Goal: Contribute content: Add original content to the website for others to see

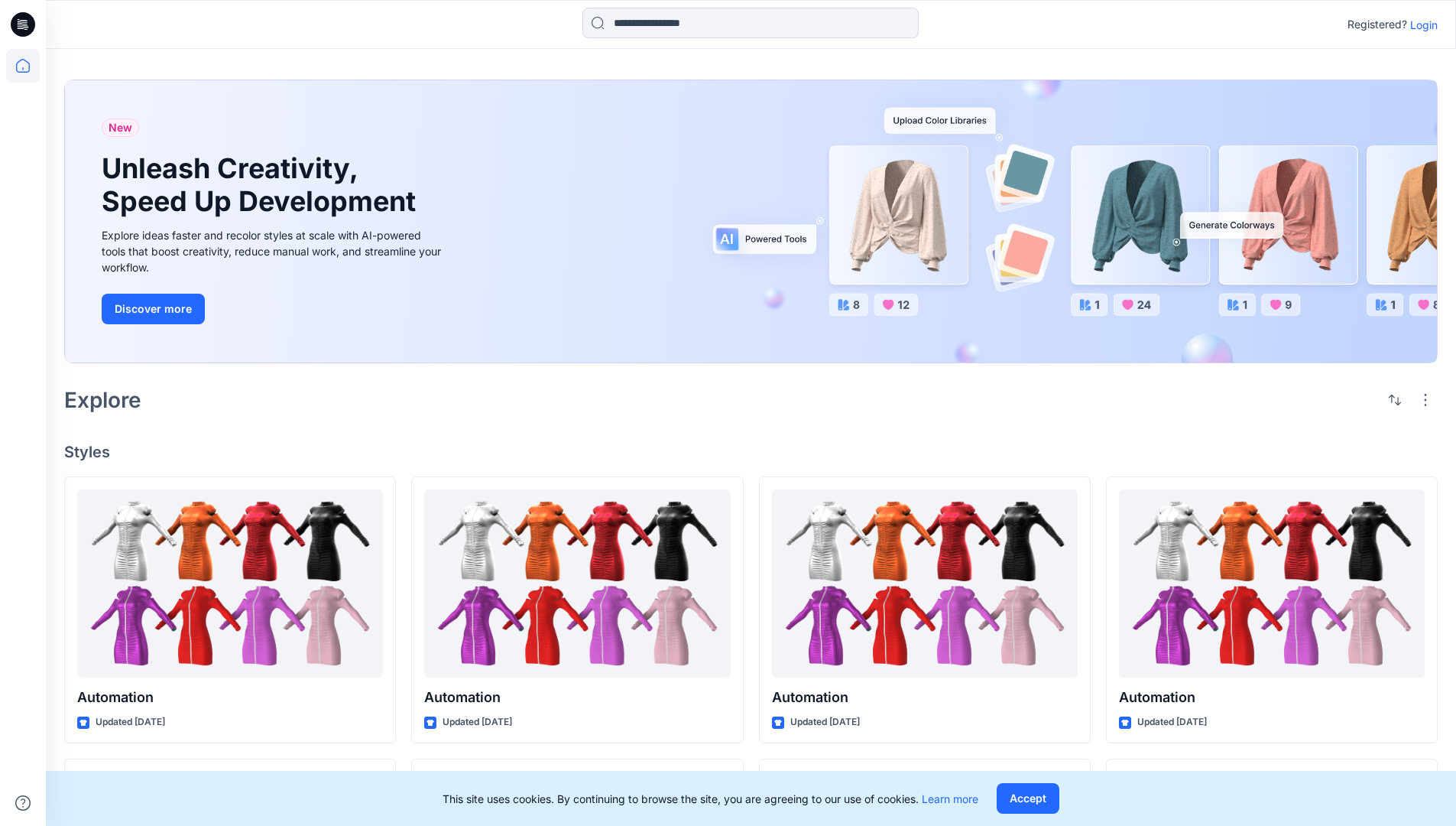
click at [1420, 24] on p "Login" at bounding box center [1423, 25] width 27 height 16
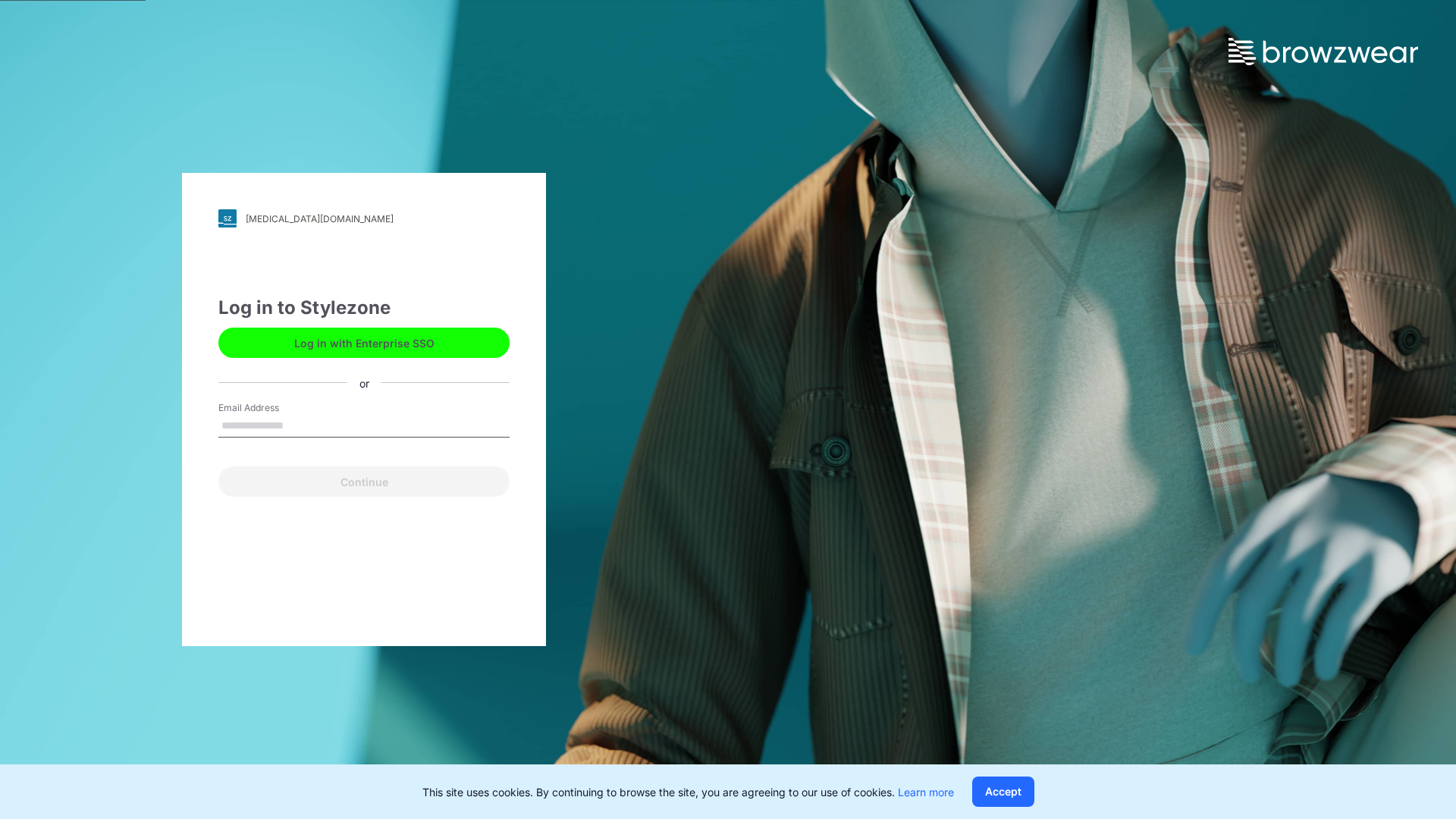
click at [300, 425] on input "Email Address" at bounding box center [364, 426] width 291 height 23
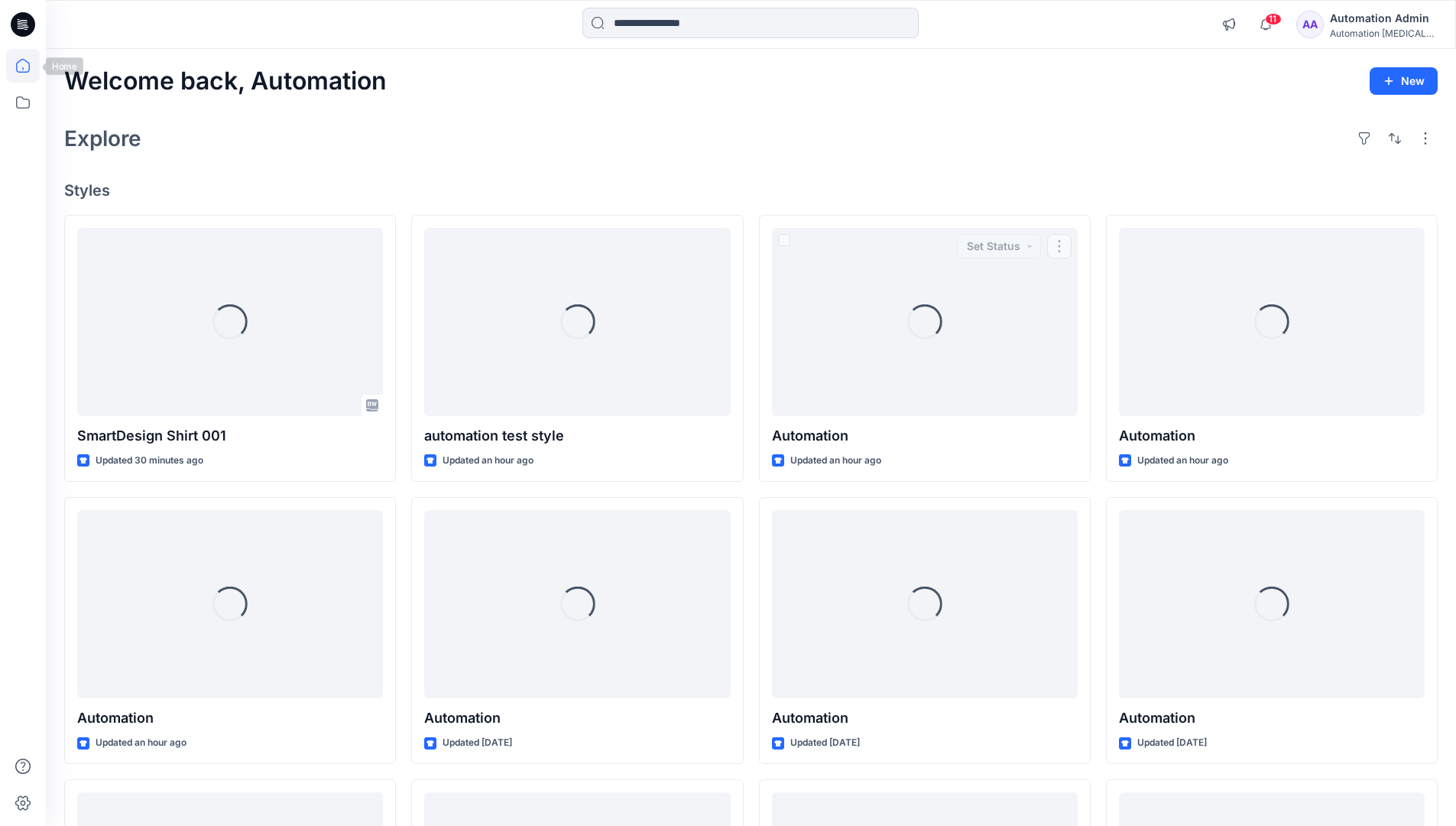
click at [29, 66] on icon at bounding box center [23, 66] width 14 height 14
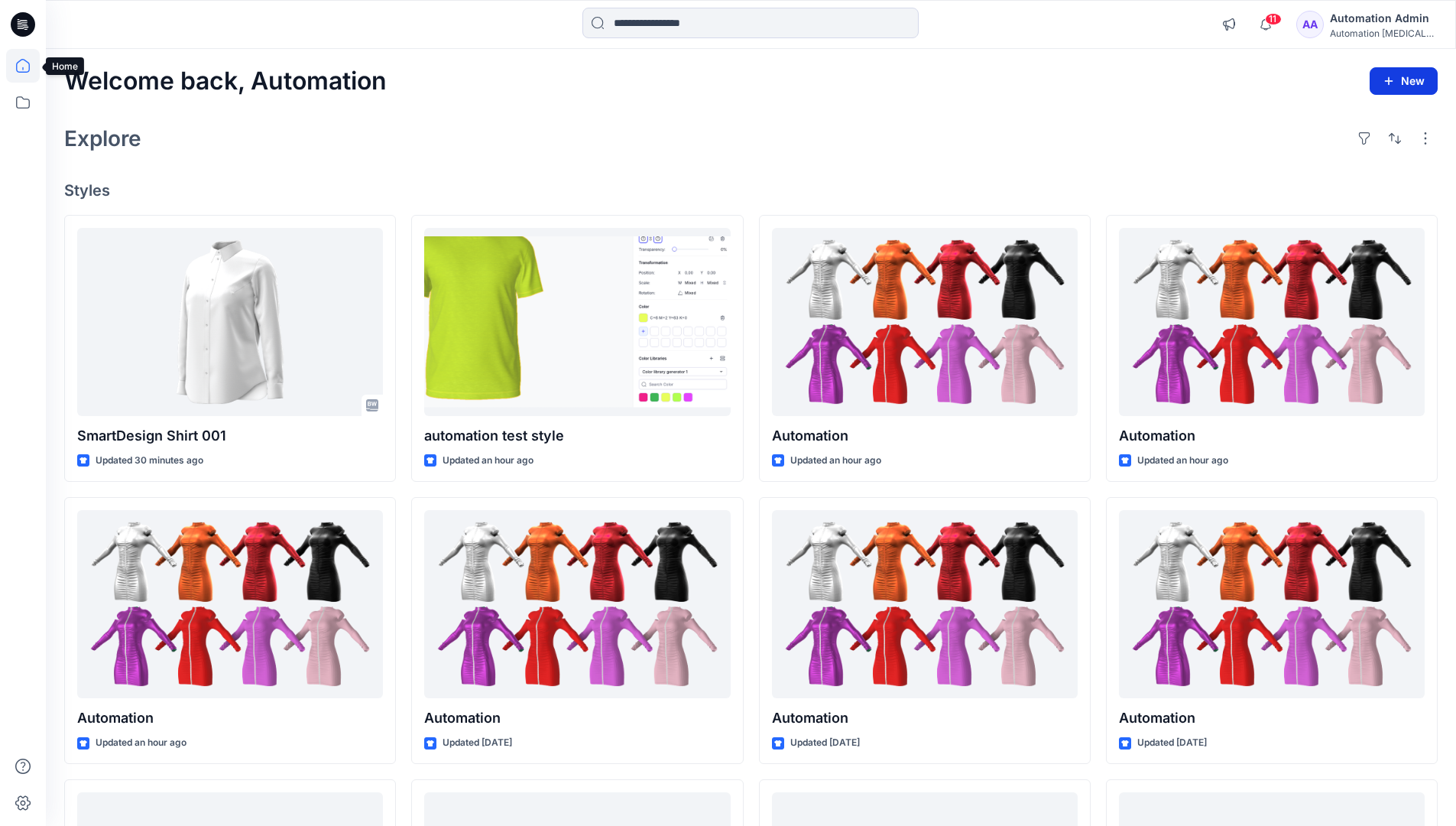
click at [1405, 82] on button "New" at bounding box center [1404, 81] width 68 height 27
click at [1374, 114] on p "New Style" at bounding box center [1357, 120] width 51 height 19
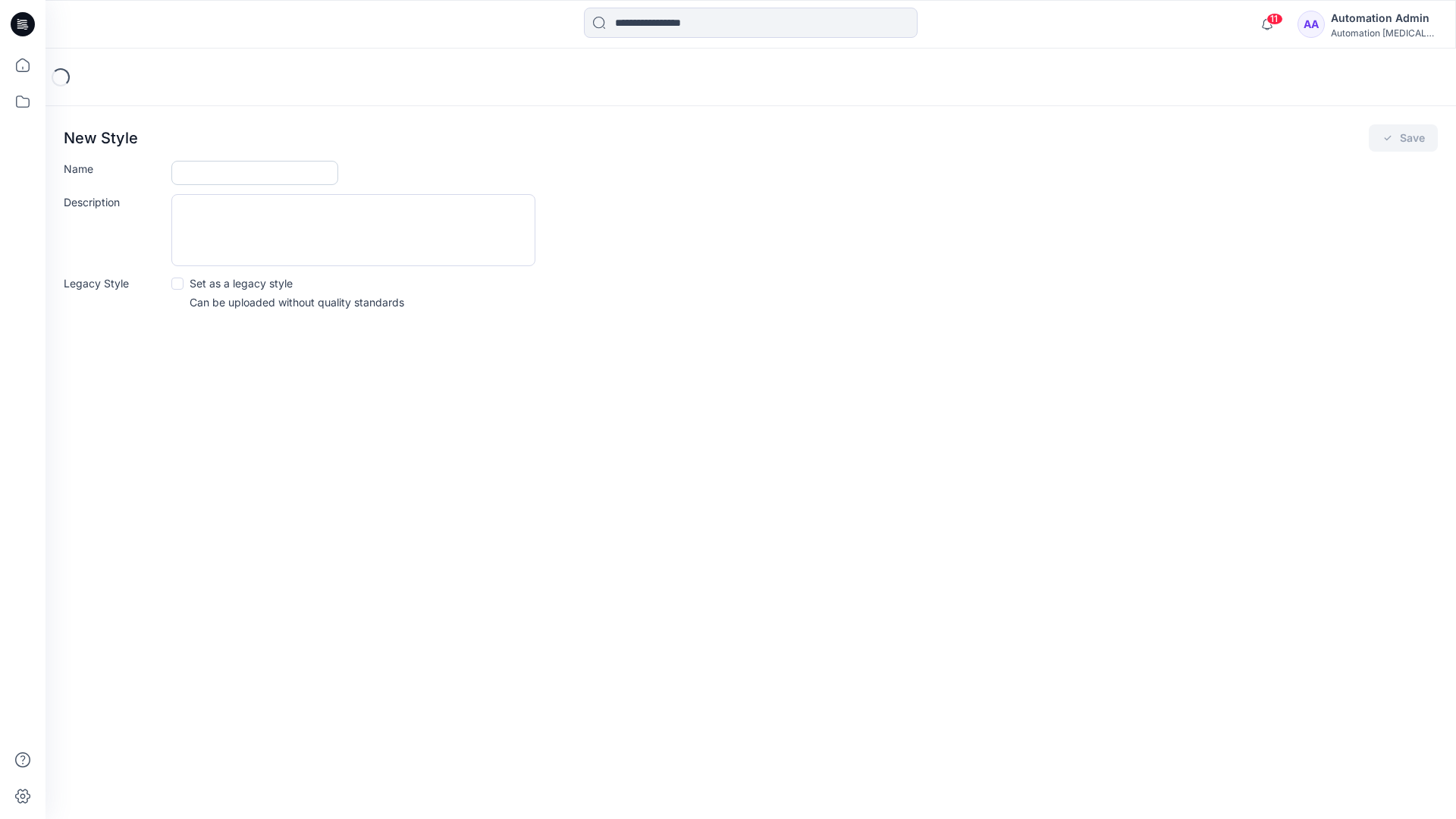
click at [204, 171] on input "Name" at bounding box center [254, 173] width 166 height 24
type input "**********"
click at [1409, 139] on button "Save" at bounding box center [1404, 137] width 69 height 27
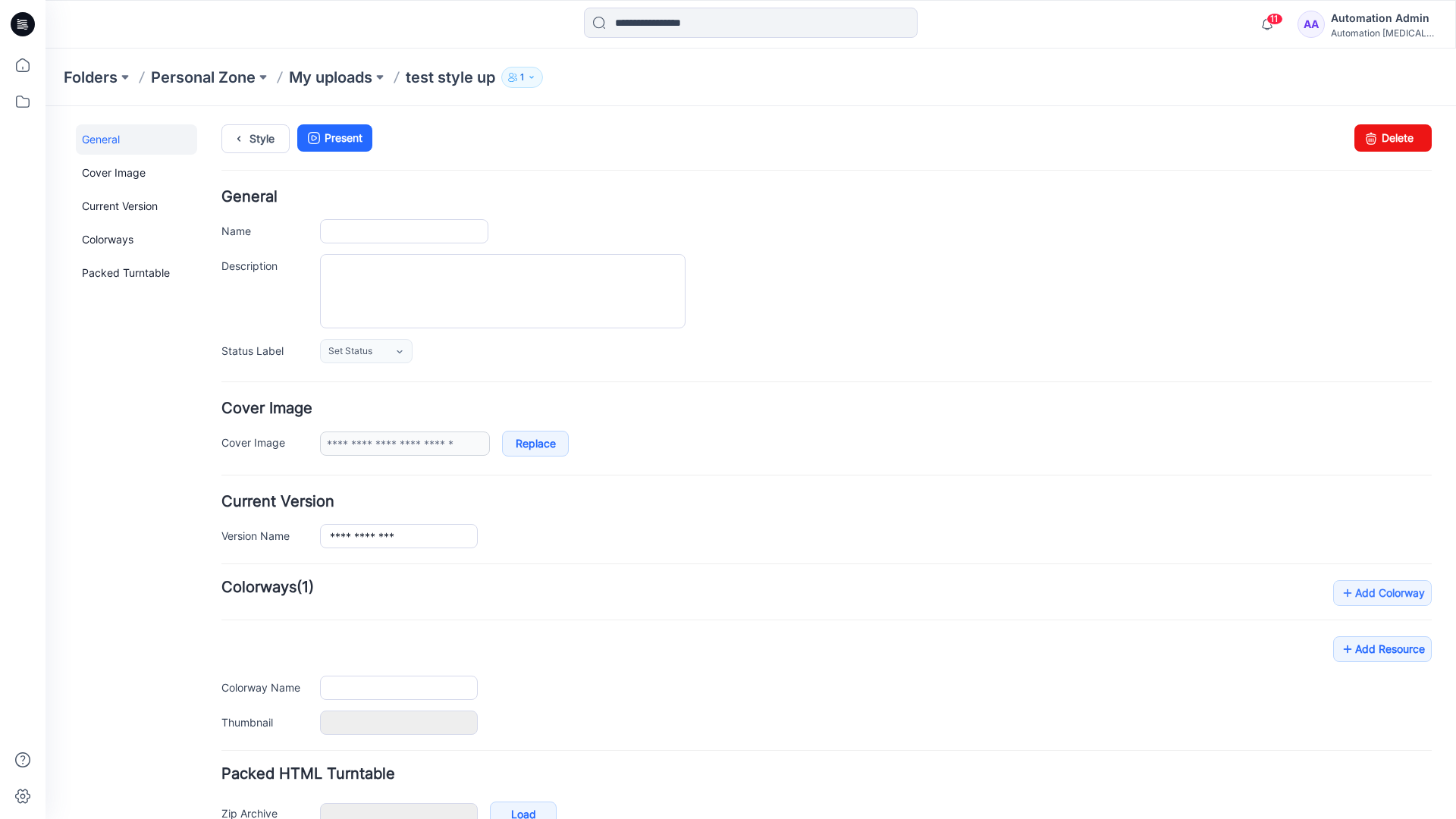
type input "**********"
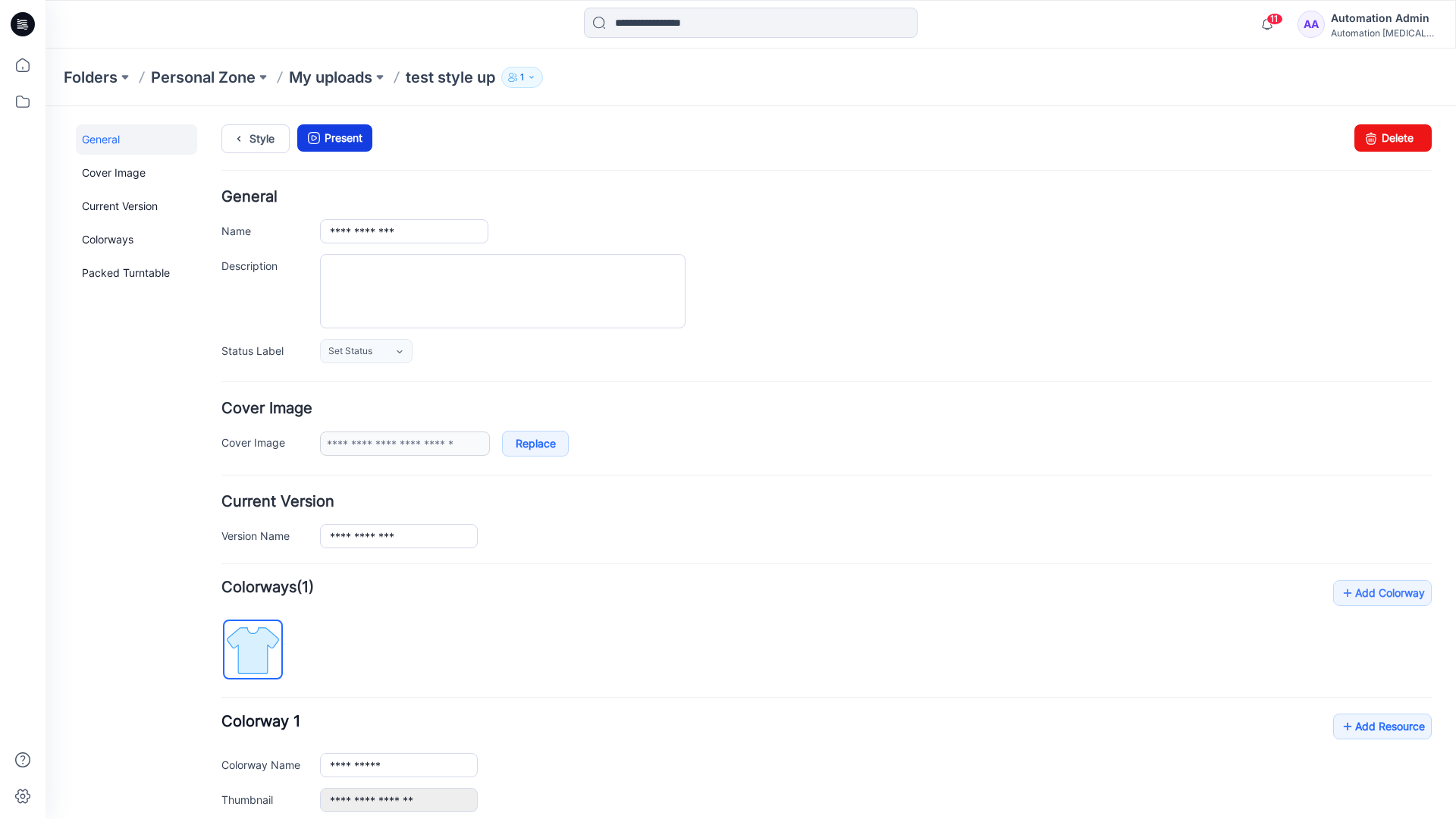
click at [342, 138] on link "Present" at bounding box center [335, 137] width 75 height 27
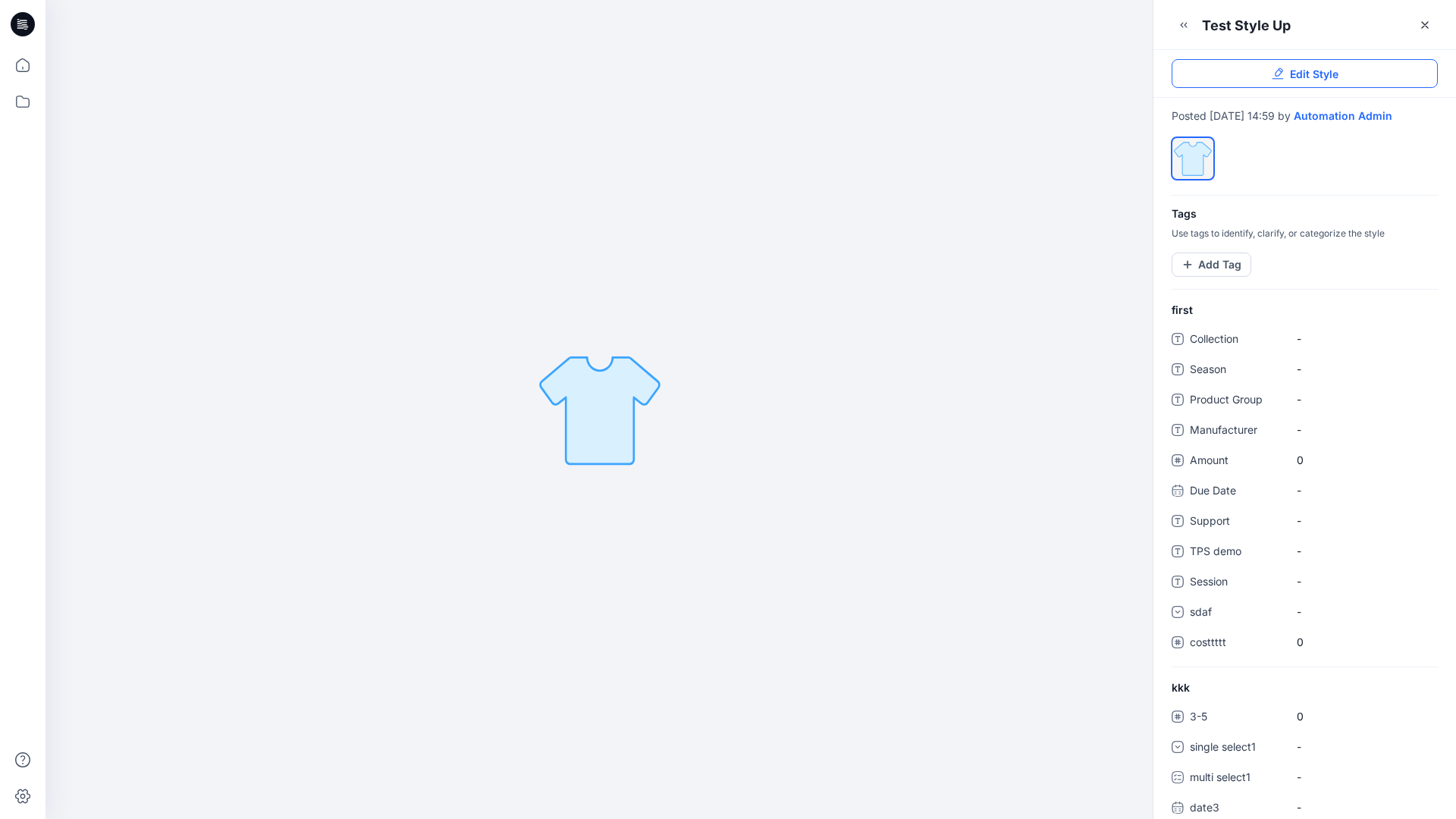
click at [1316, 76] on span "Edit Style" at bounding box center [1314, 74] width 49 height 16
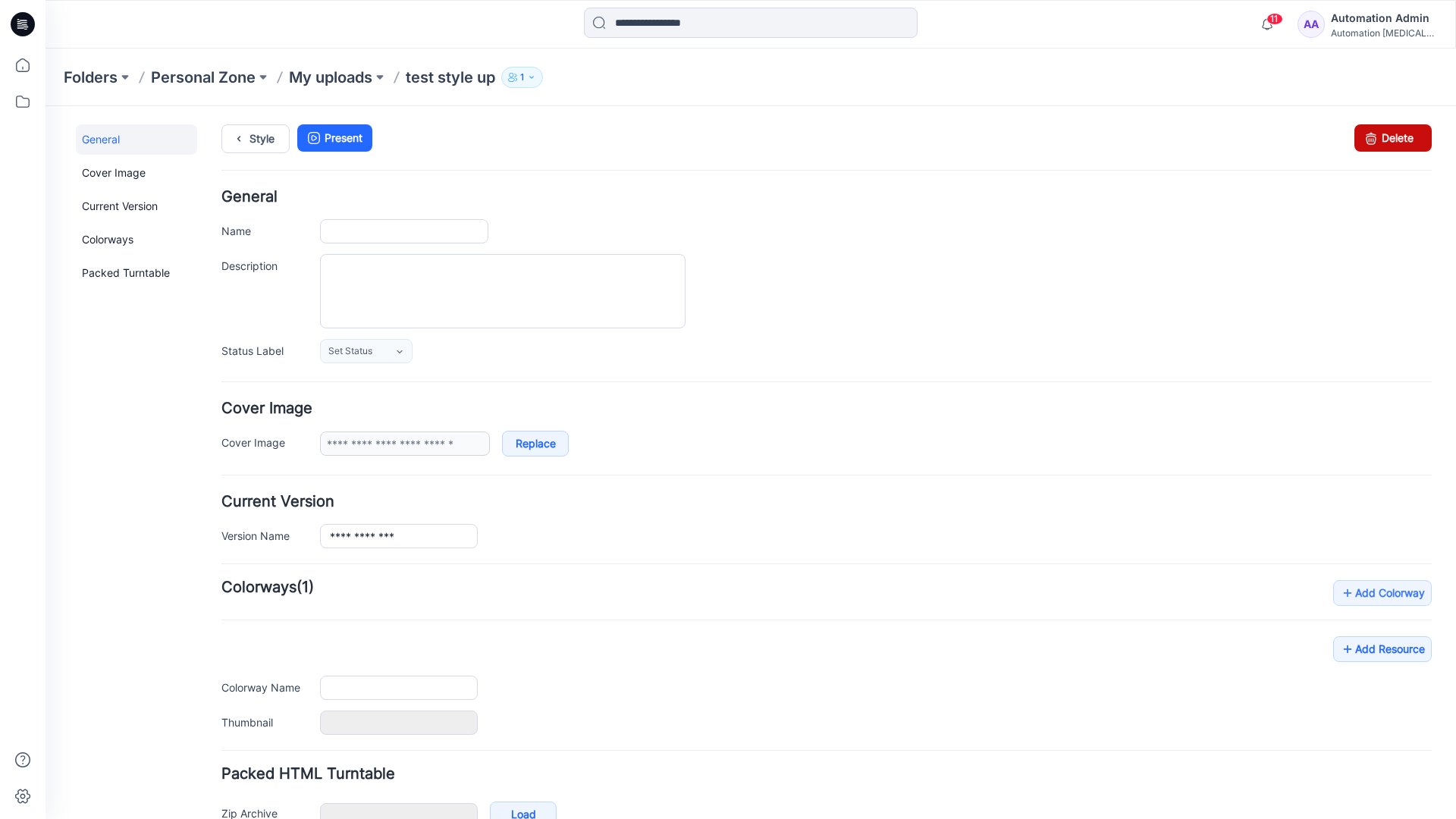
click at [1386, 137] on link "Delete" at bounding box center [1393, 137] width 77 height 27
type input "**********"
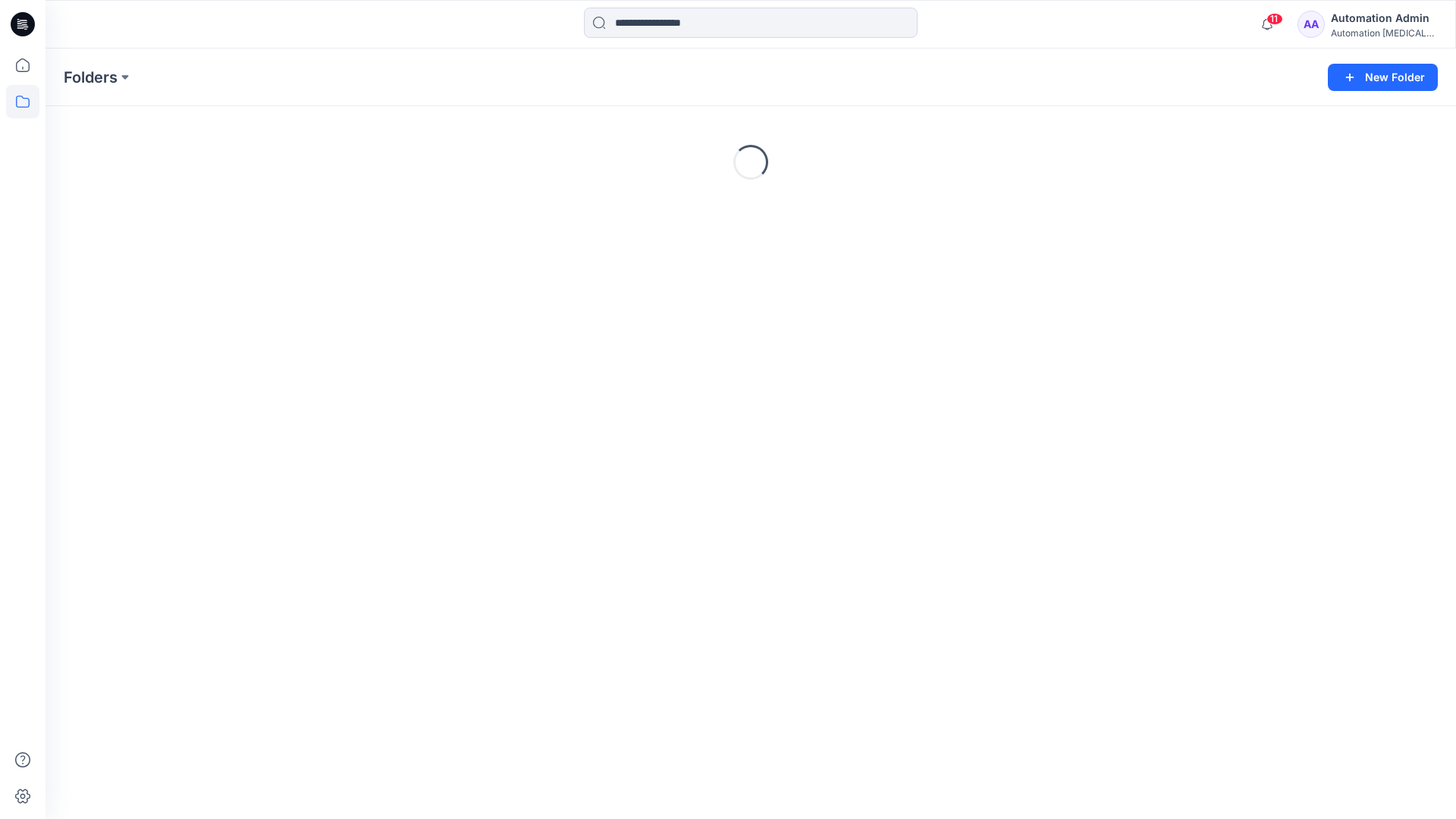
click at [1380, 19] on div "Automation Admin" at bounding box center [1384, 18] width 106 height 18
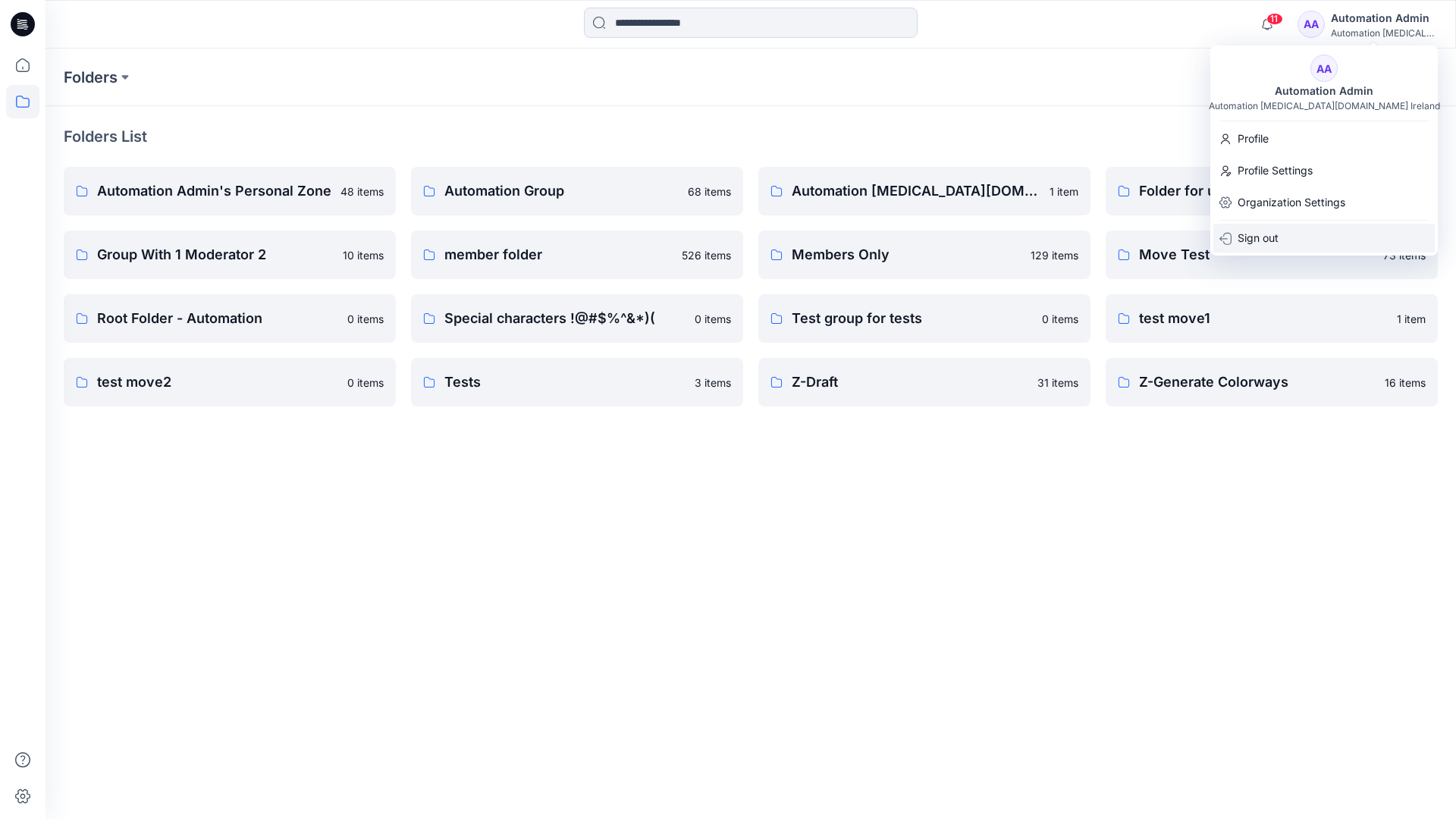
click at [1277, 241] on p "Sign out" at bounding box center [1258, 237] width 41 height 29
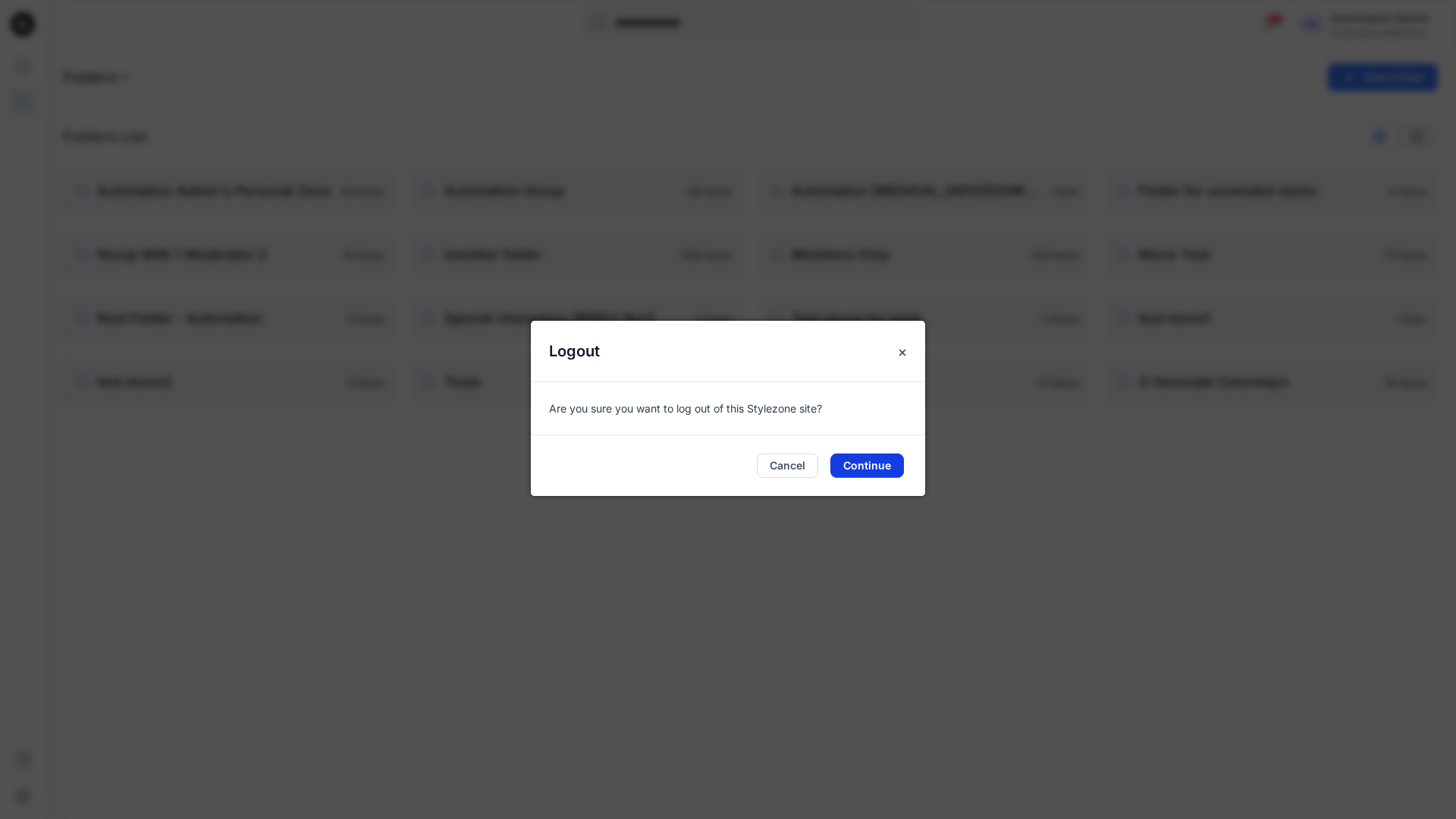
click at [869, 463] on button "Continue" at bounding box center [866, 465] width 73 height 24
